Goal: Task Accomplishment & Management: Use online tool/utility

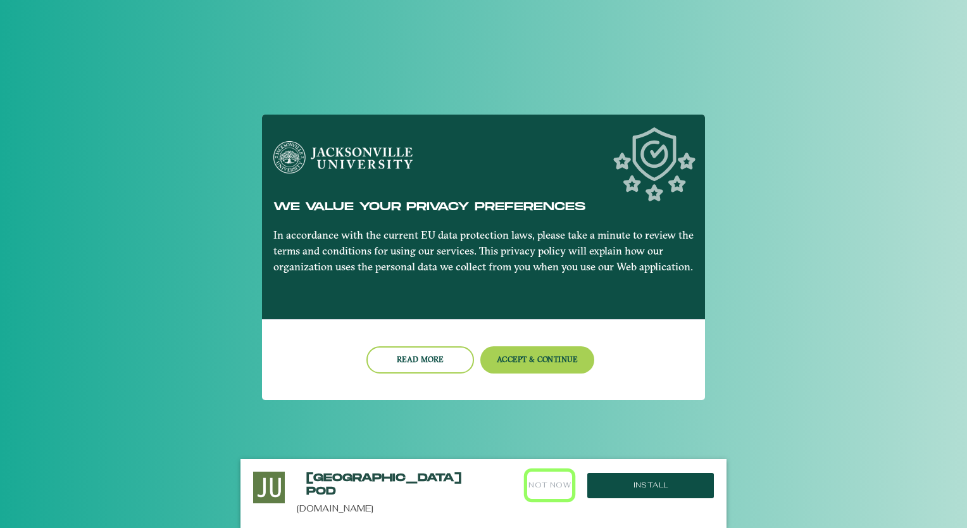
click at [542, 482] on button "Not Now" at bounding box center [549, 484] width 45 height 27
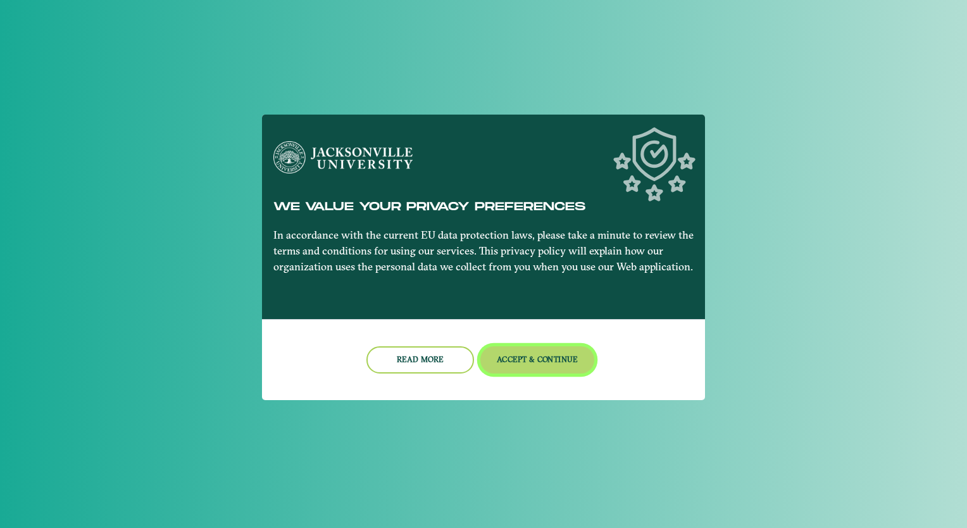
click at [524, 363] on button "Accept & Continue" at bounding box center [537, 359] width 115 height 27
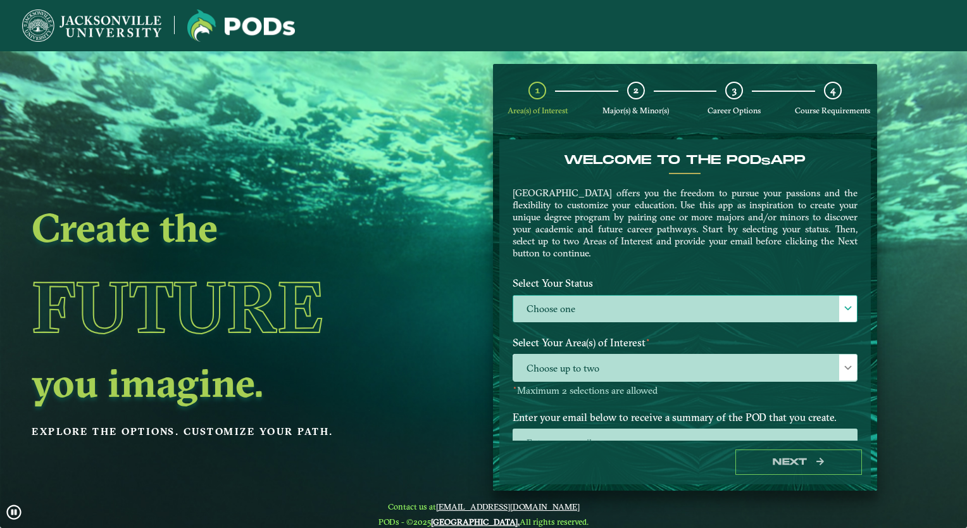
click at [578, 304] on label "Choose one" at bounding box center [685, 308] width 344 height 27
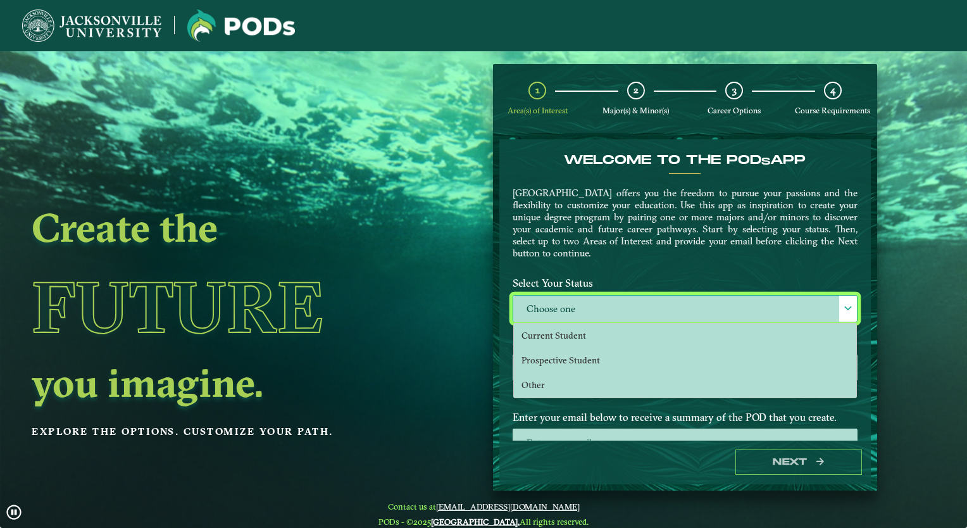
scroll to position [6, 55]
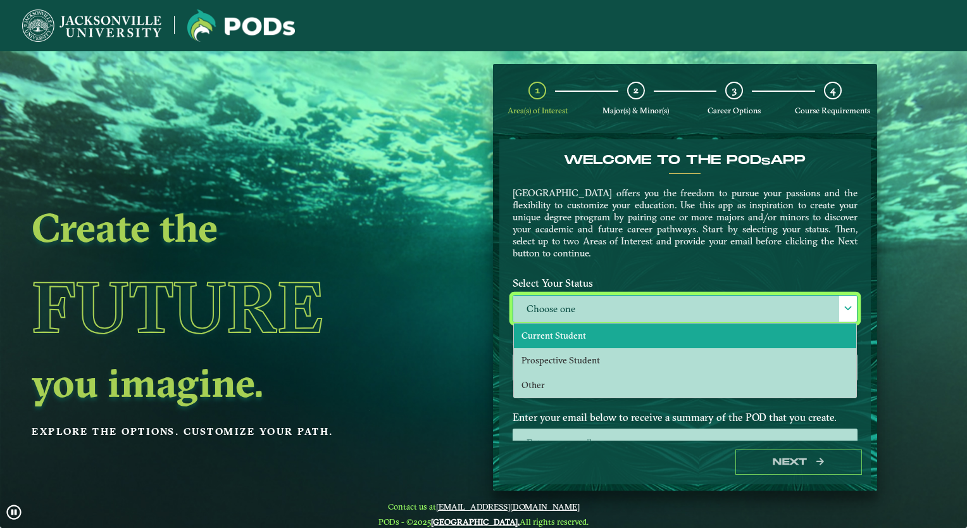
click at [573, 334] on span "Current Student" at bounding box center [553, 335] width 65 height 11
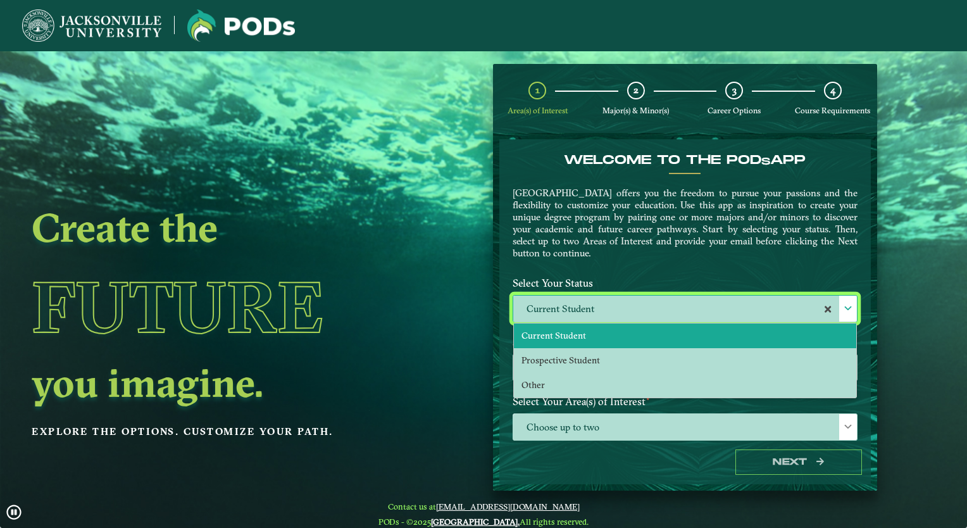
select select "[object Object]"
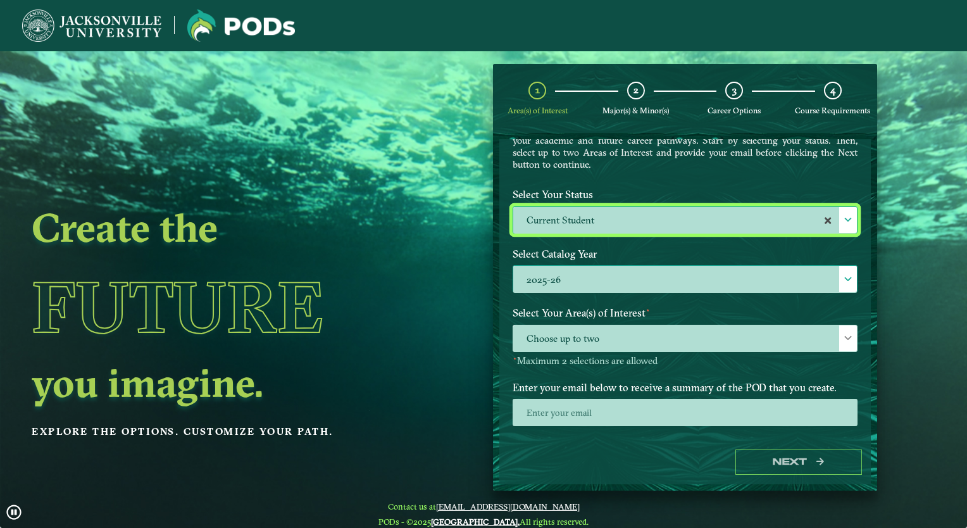
scroll to position [92, 0]
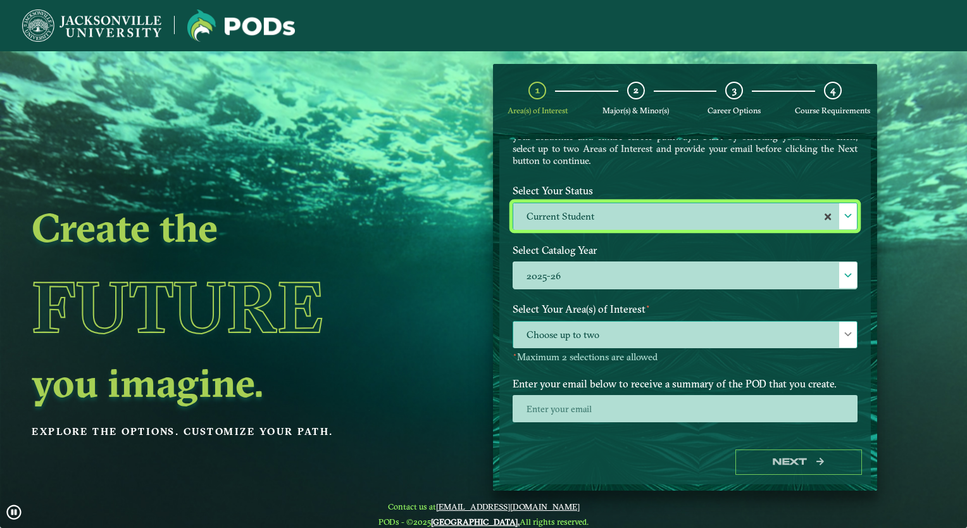
click at [584, 342] on span "Choose up to two" at bounding box center [685, 334] width 344 height 27
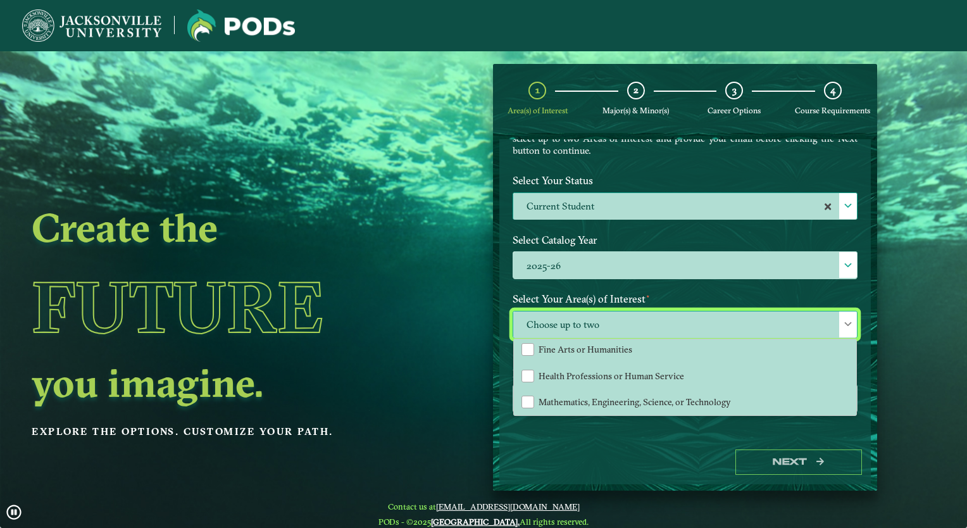
scroll to position [84, 0]
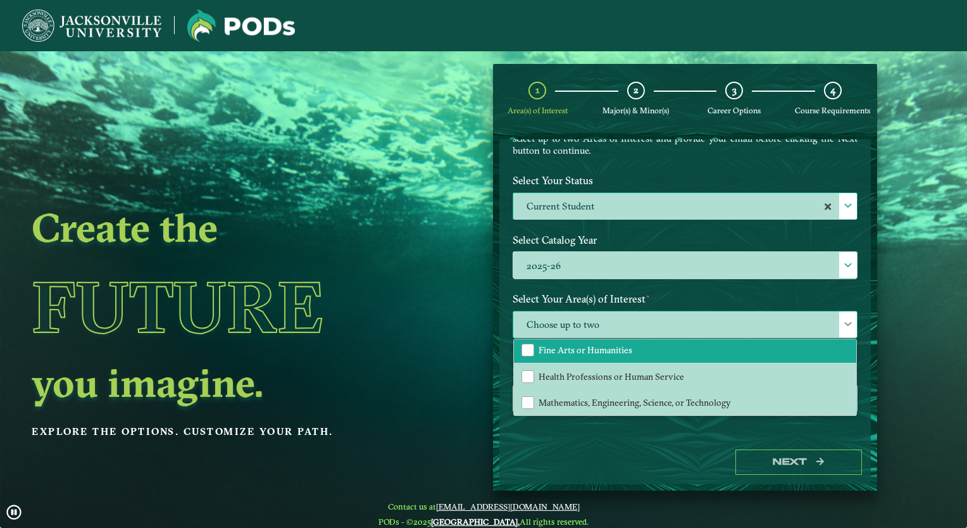
click at [550, 344] on span "Fine Arts or Humanities" at bounding box center [585, 349] width 94 height 11
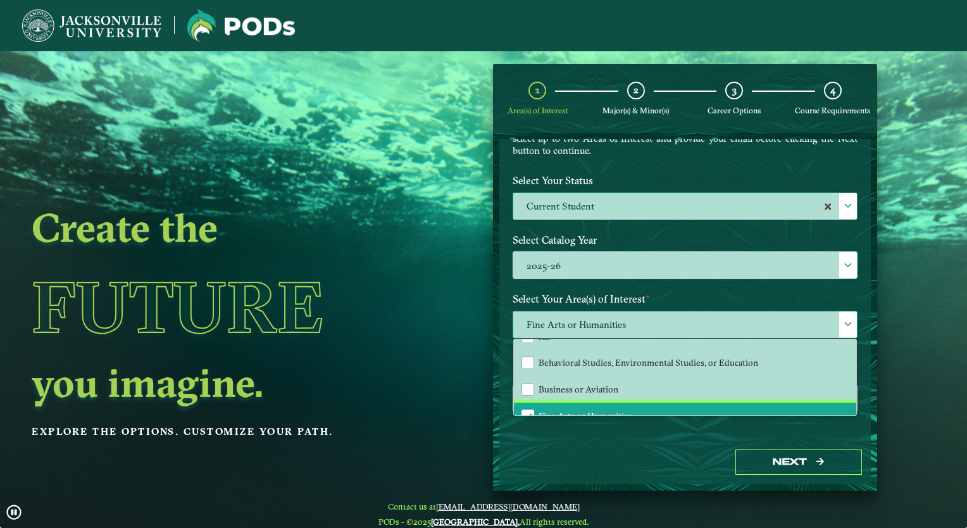
scroll to position [20, 0]
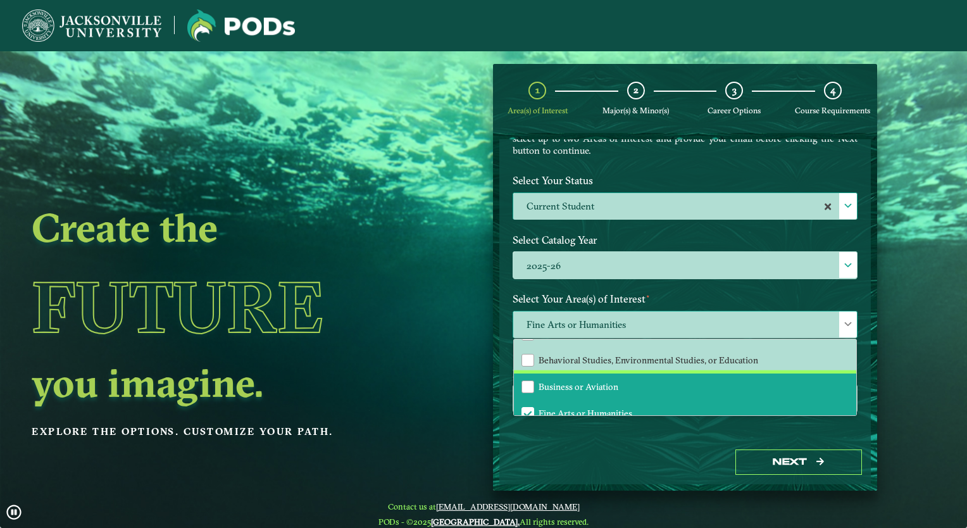
click at [580, 381] on span "Business or Aviation" at bounding box center [578, 386] width 80 height 11
click at [612, 450] on div "Next" at bounding box center [684, 462] width 371 height 44
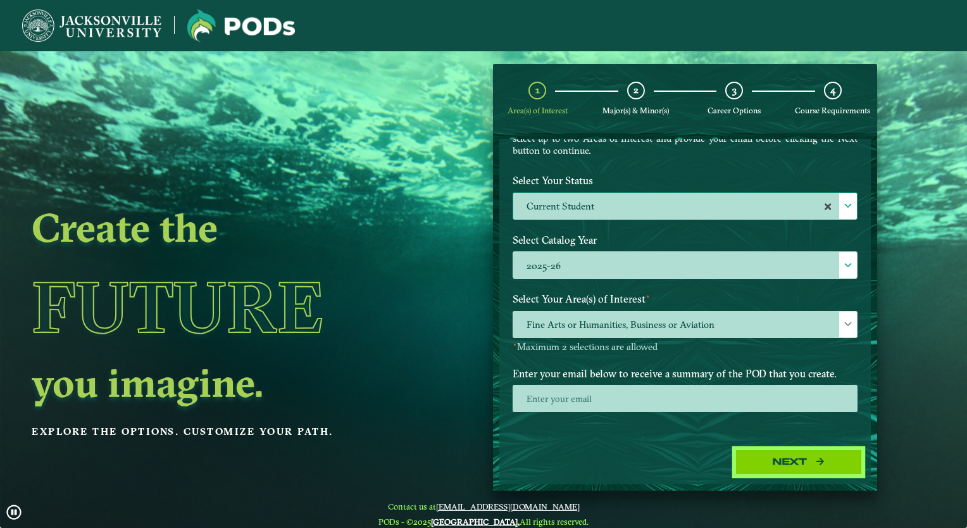
click at [754, 460] on button "Next" at bounding box center [798, 462] width 127 height 26
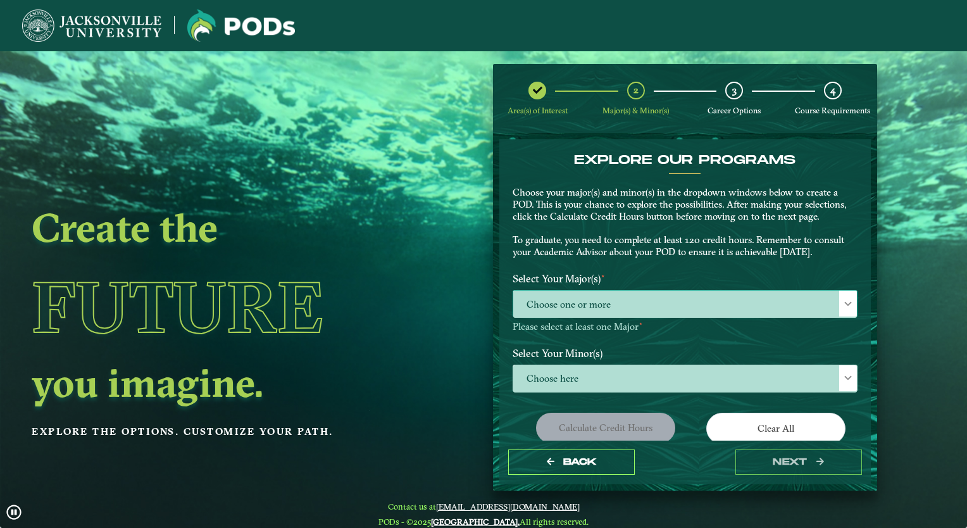
click at [591, 301] on span "Choose one or more" at bounding box center [685, 303] width 344 height 27
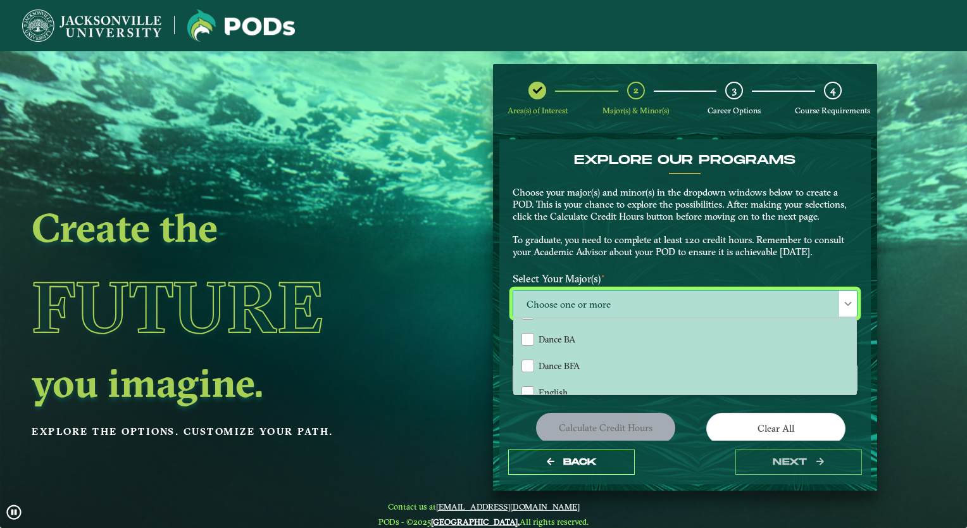
scroll to position [259, 0]
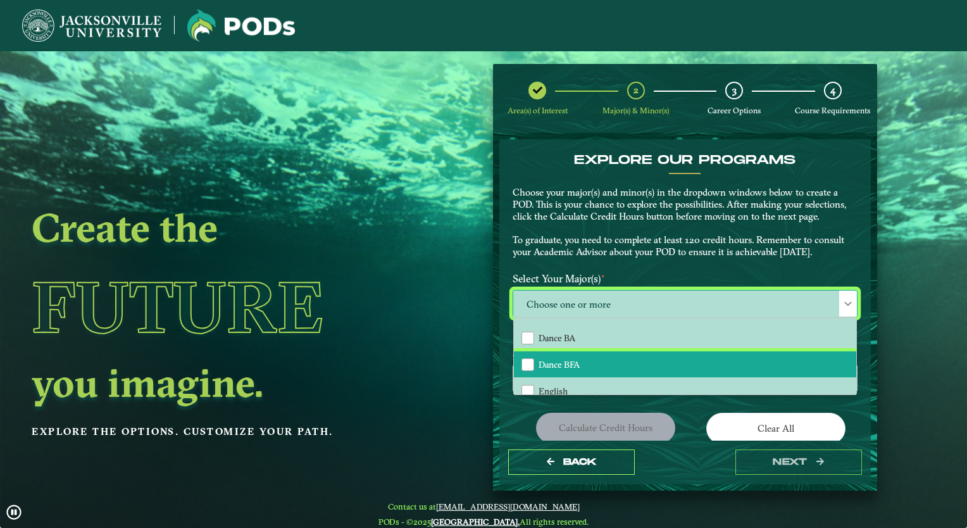
click at [576, 359] on span "Dance BFA" at bounding box center [558, 364] width 41 height 11
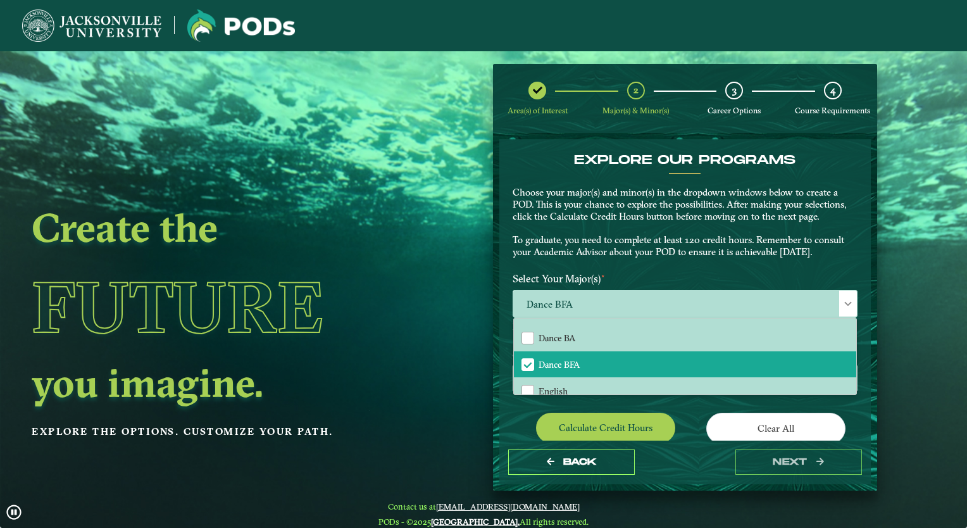
click at [521, 426] on div "Calculate credit hours" at bounding box center [594, 430] width 182 height 35
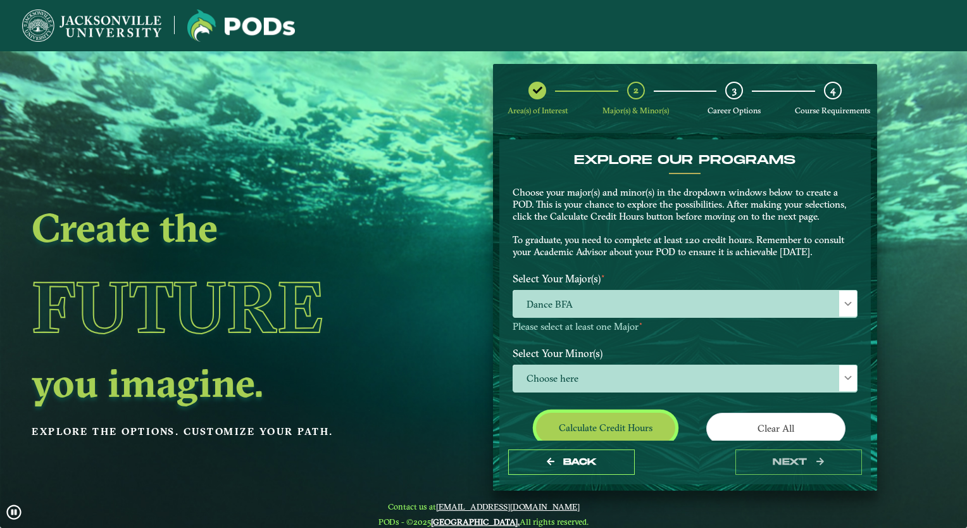
click at [597, 430] on button "Calculate credit hours" at bounding box center [605, 428] width 139 height 30
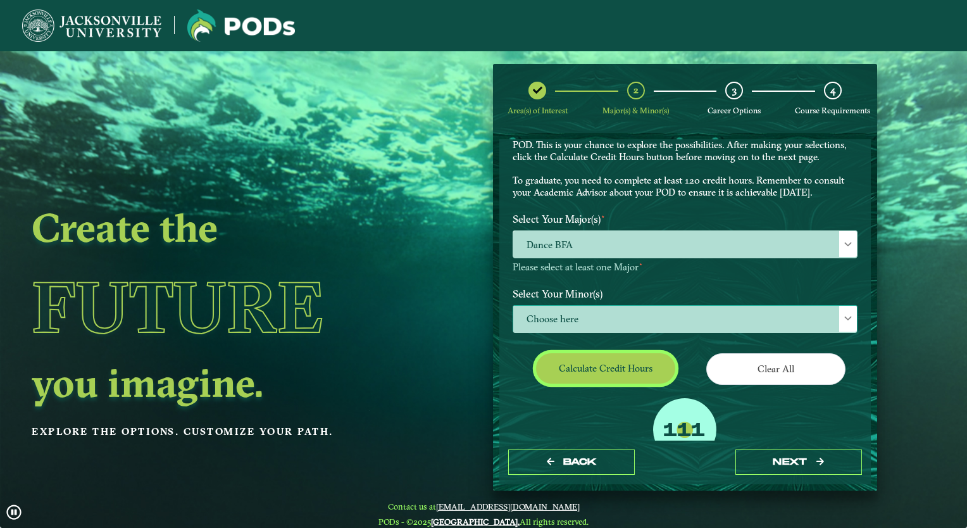
scroll to position [59, 0]
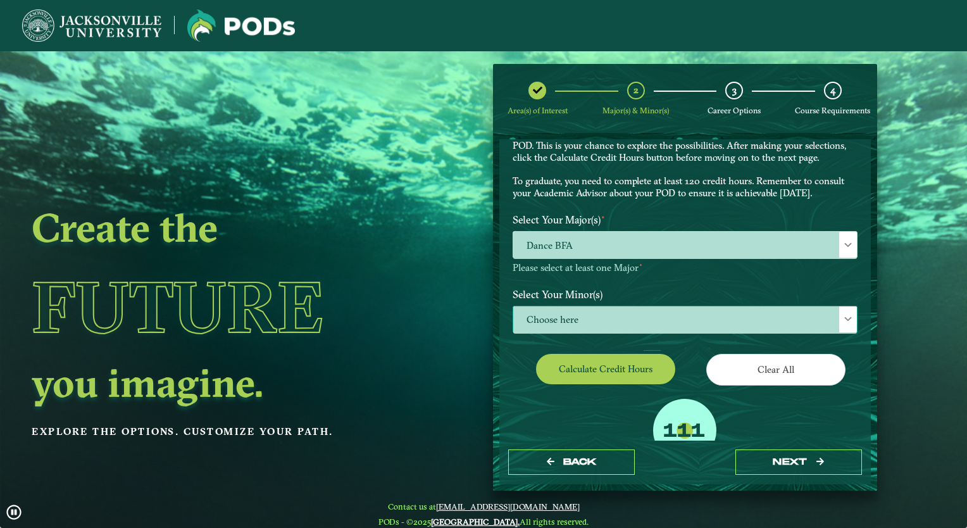
click at [630, 306] on span "Choose here" at bounding box center [685, 319] width 344 height 27
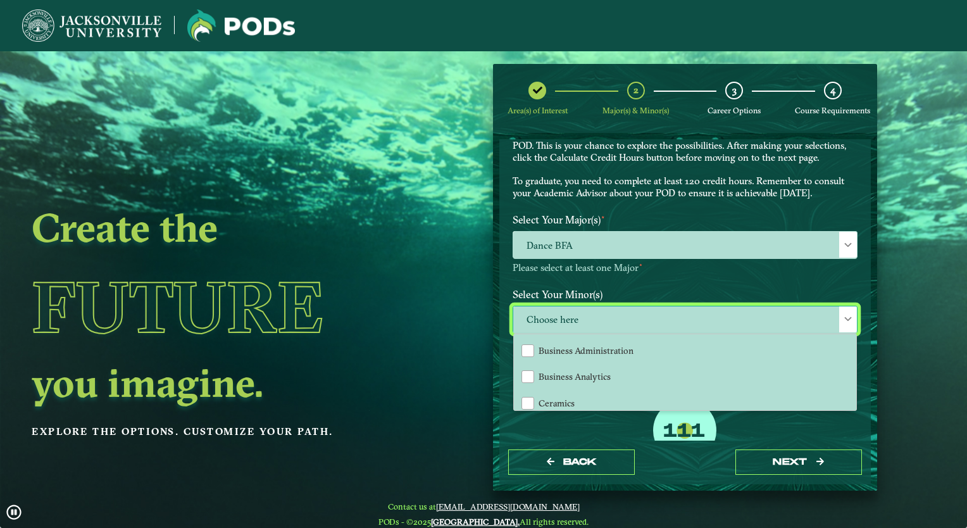
scroll to position [182, 0]
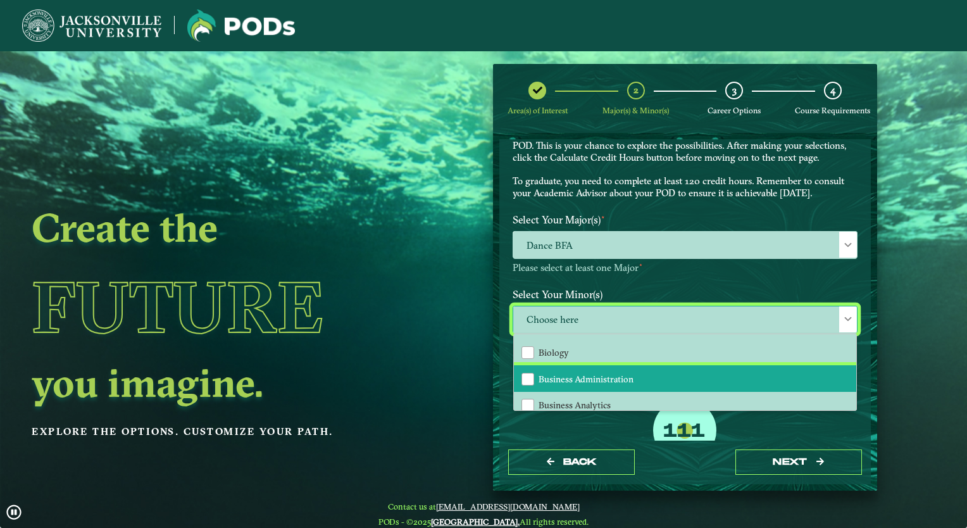
click at [609, 378] on span "Business Administration" at bounding box center [585, 378] width 95 height 11
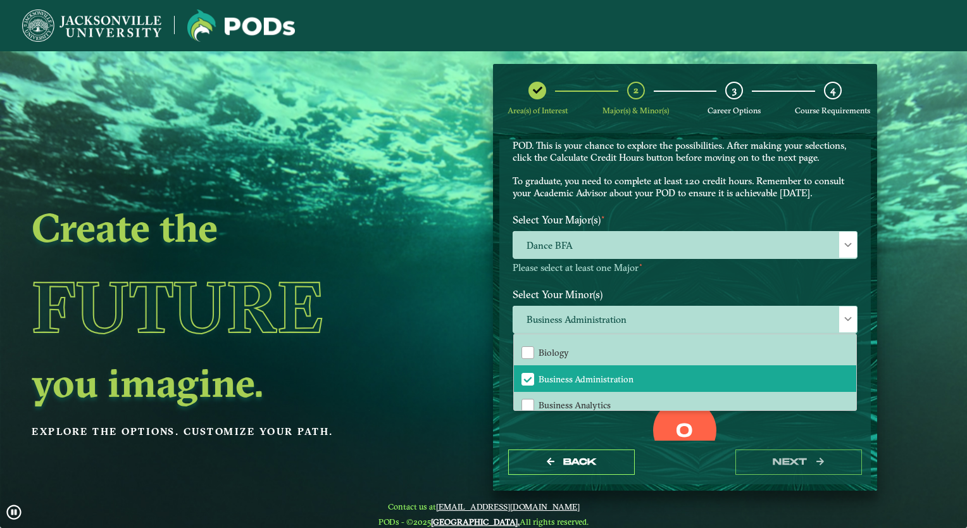
click at [630, 429] on div "0 Total Credit Hours" at bounding box center [685, 453] width 364 height 108
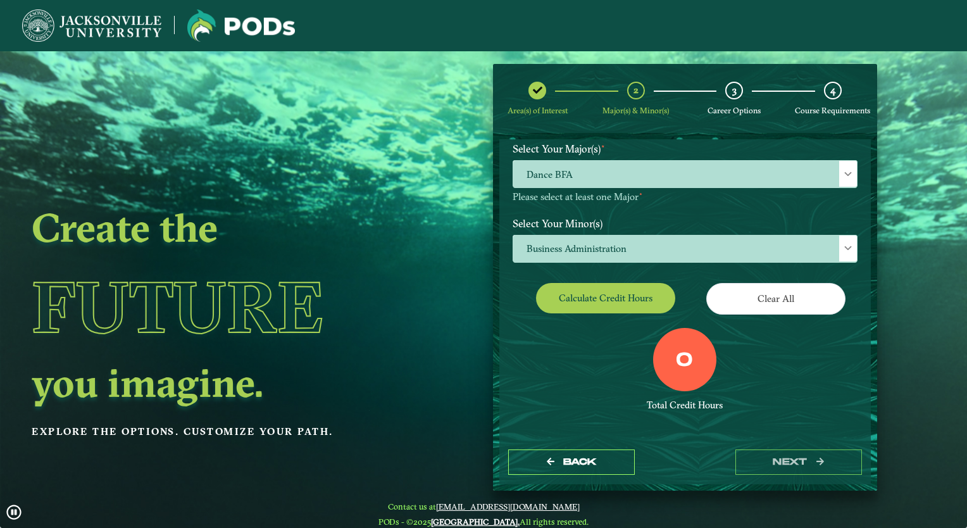
scroll to position [130, 0]
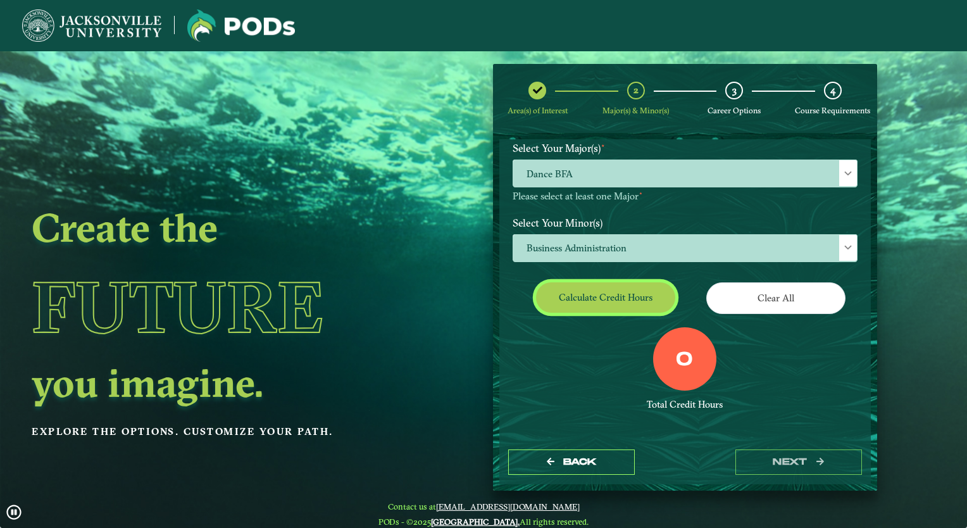
click at [606, 296] on button "Calculate credit hours" at bounding box center [605, 297] width 139 height 30
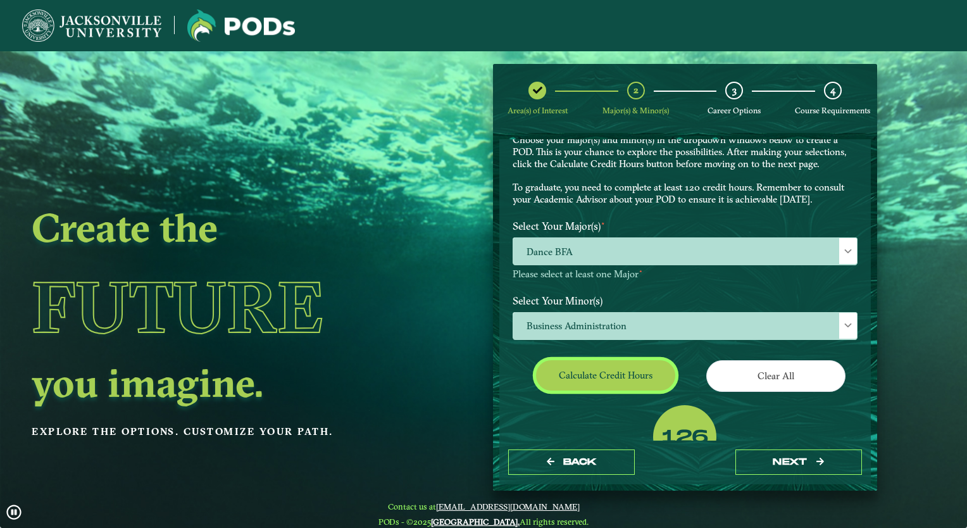
scroll to position [40, 0]
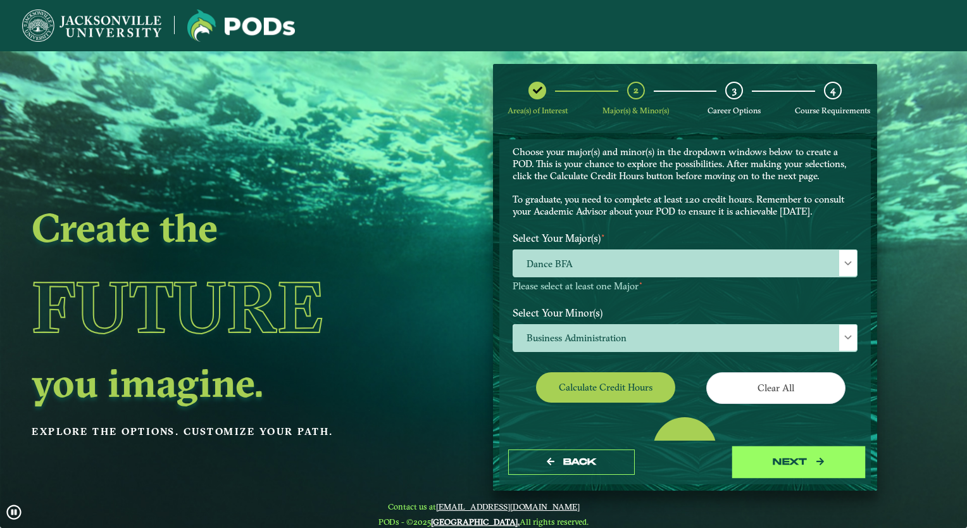
click at [776, 461] on button "next" at bounding box center [798, 462] width 127 height 26
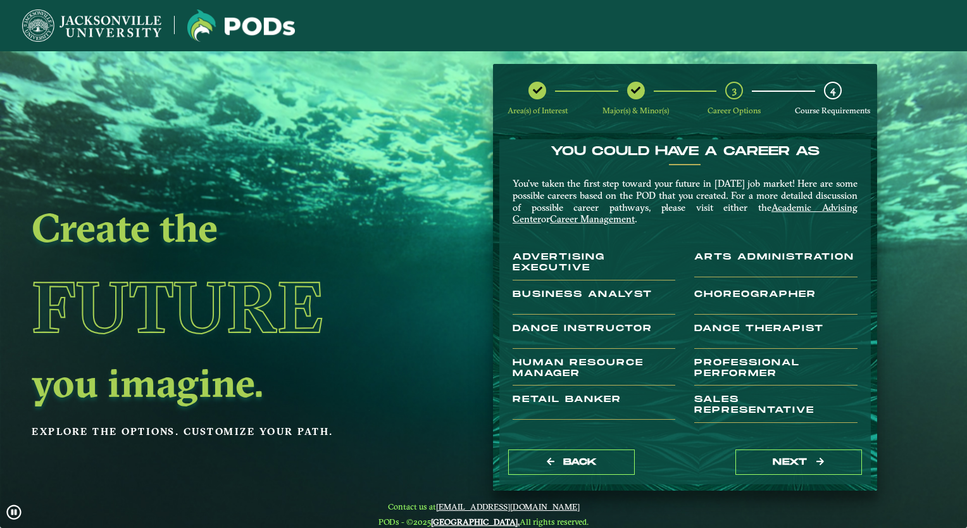
scroll to position [9, 0]
